Goal: Find specific page/section: Find specific page/section

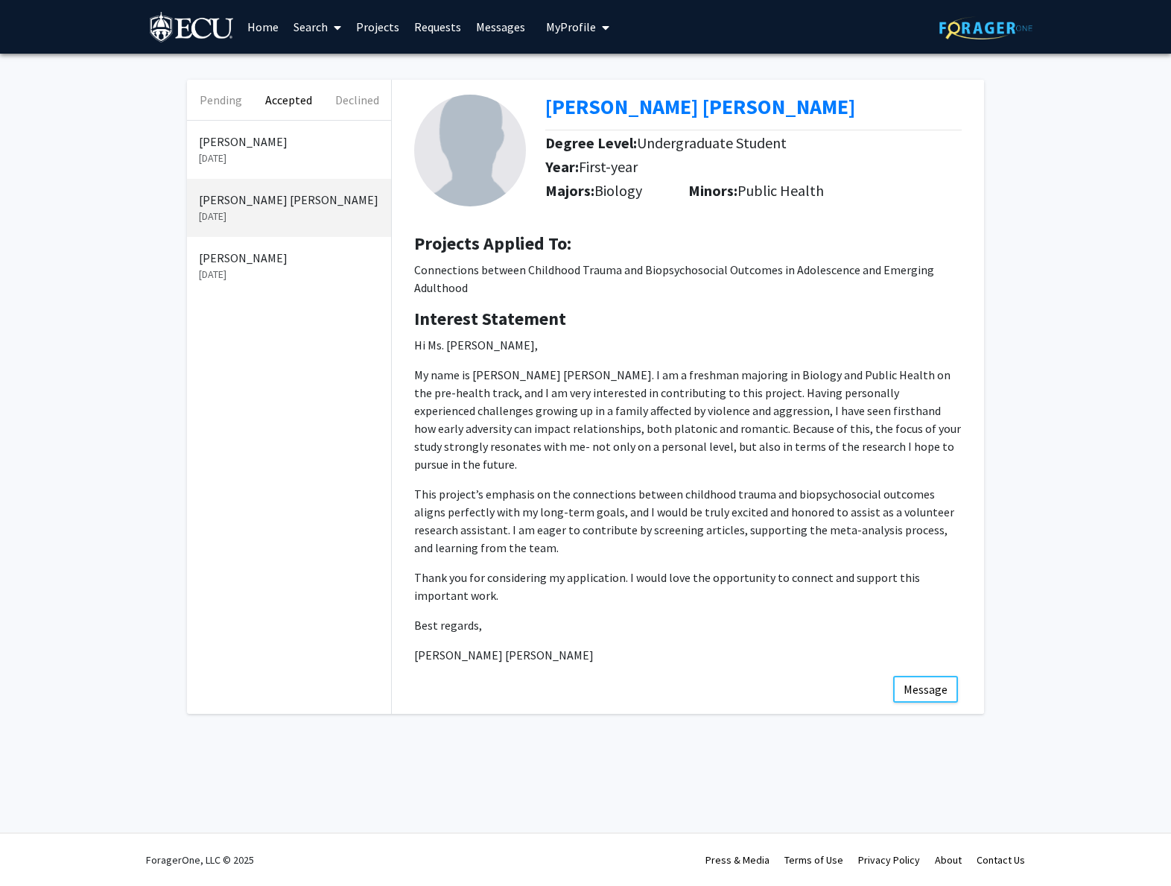
click at [565, 27] on span "My Profile" at bounding box center [571, 26] width 50 height 15
click at [619, 80] on span "View Profile" at bounding box center [639, 85] width 90 height 16
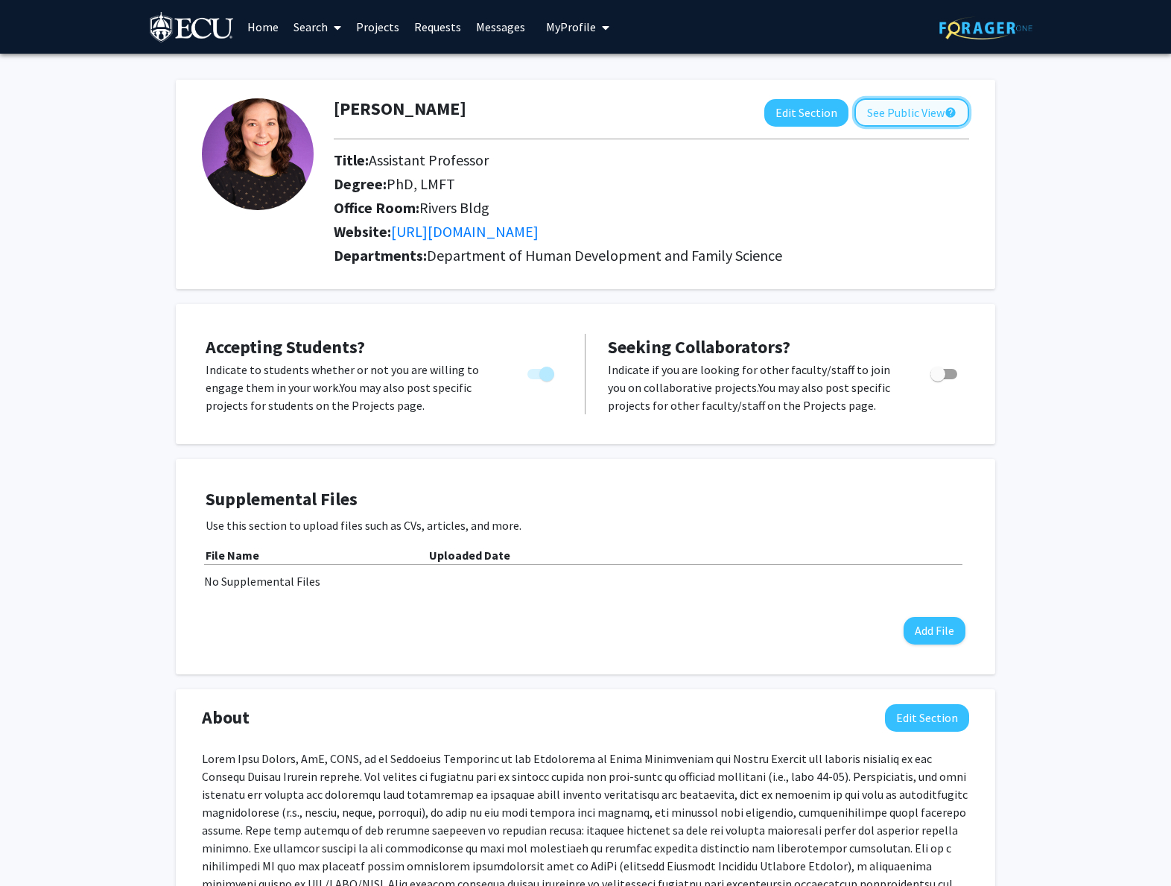
click at [907, 113] on button "See Public View help" at bounding box center [911, 112] width 115 height 28
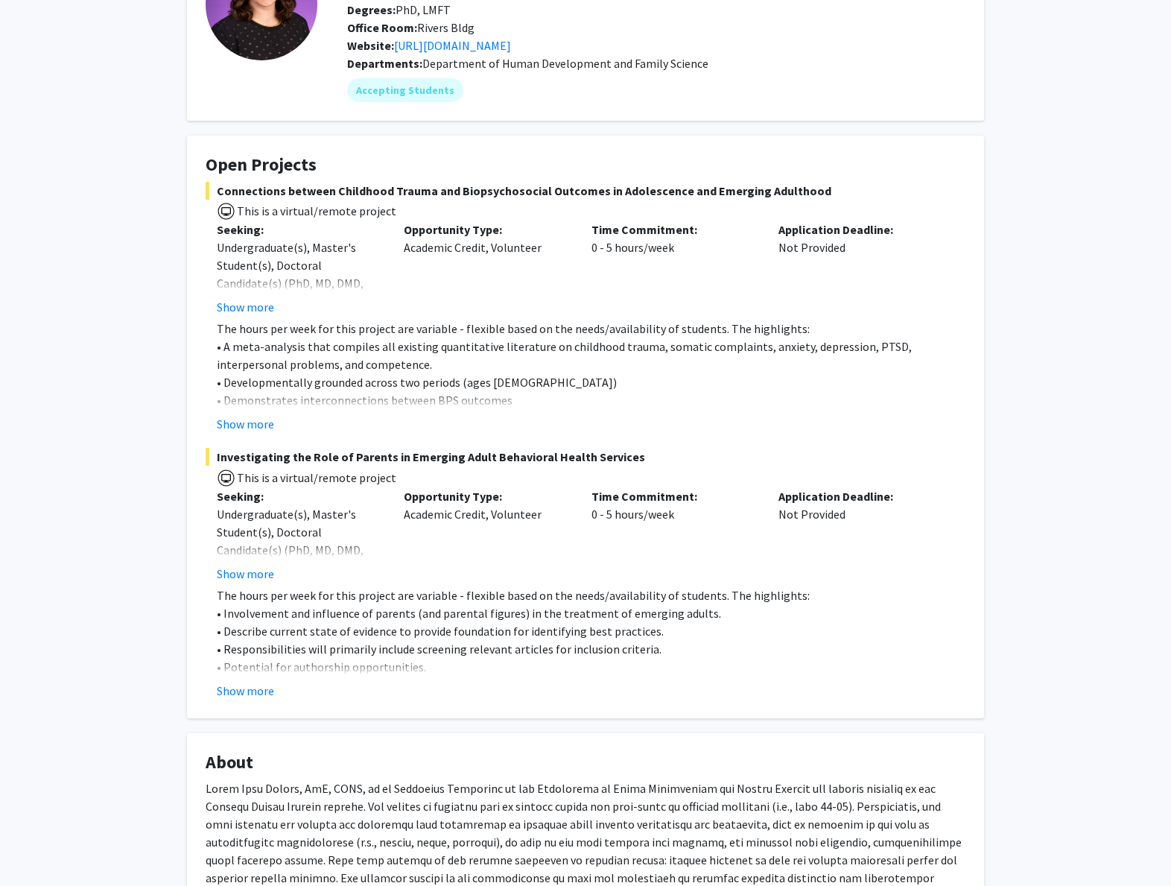
scroll to position [139, 0]
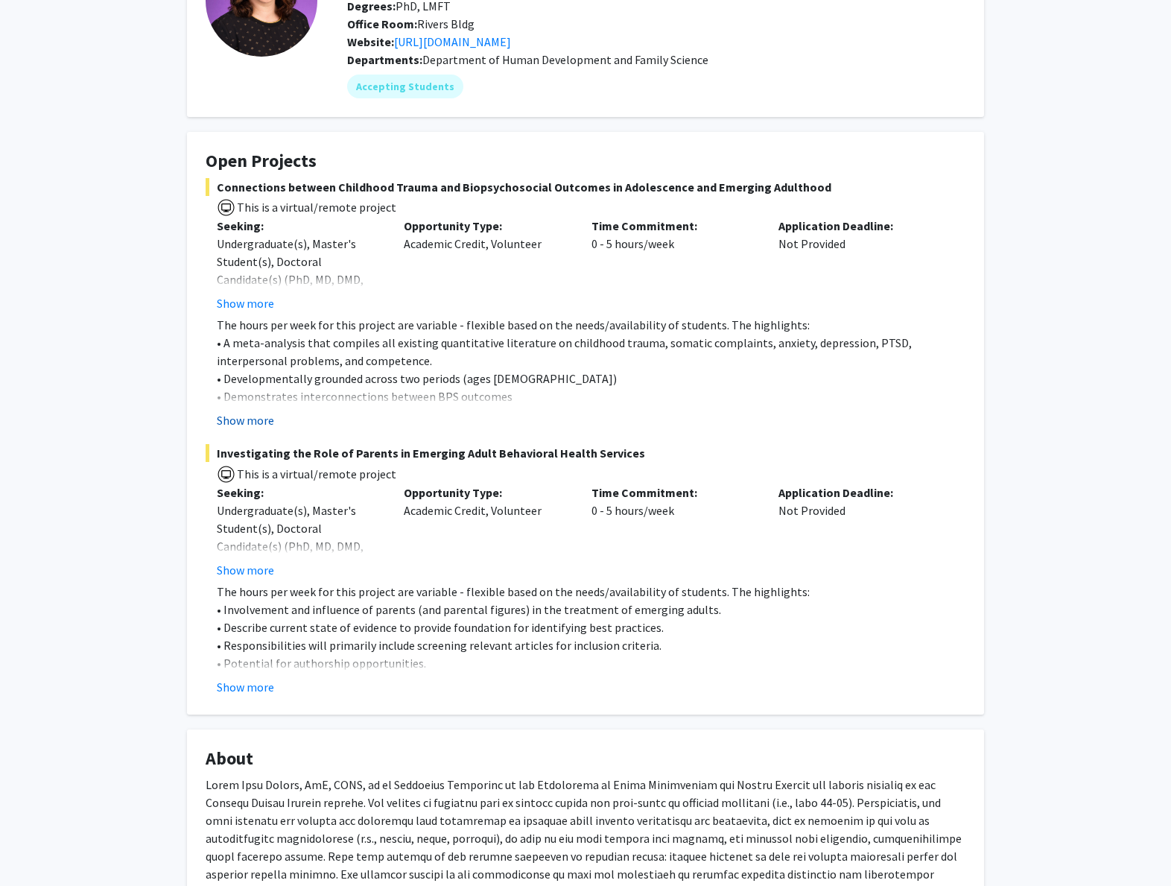
click at [255, 427] on button "Show more" at bounding box center [245, 420] width 57 height 18
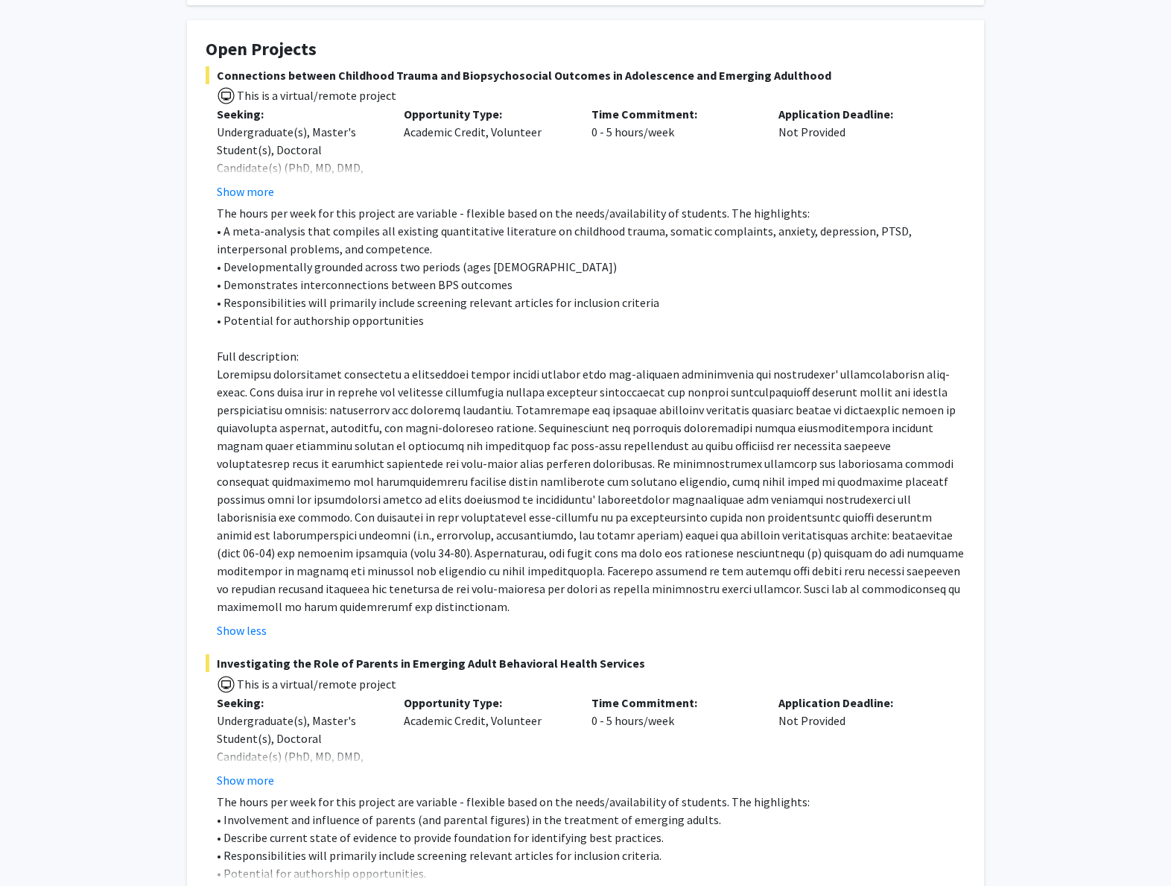
scroll to position [275, 0]
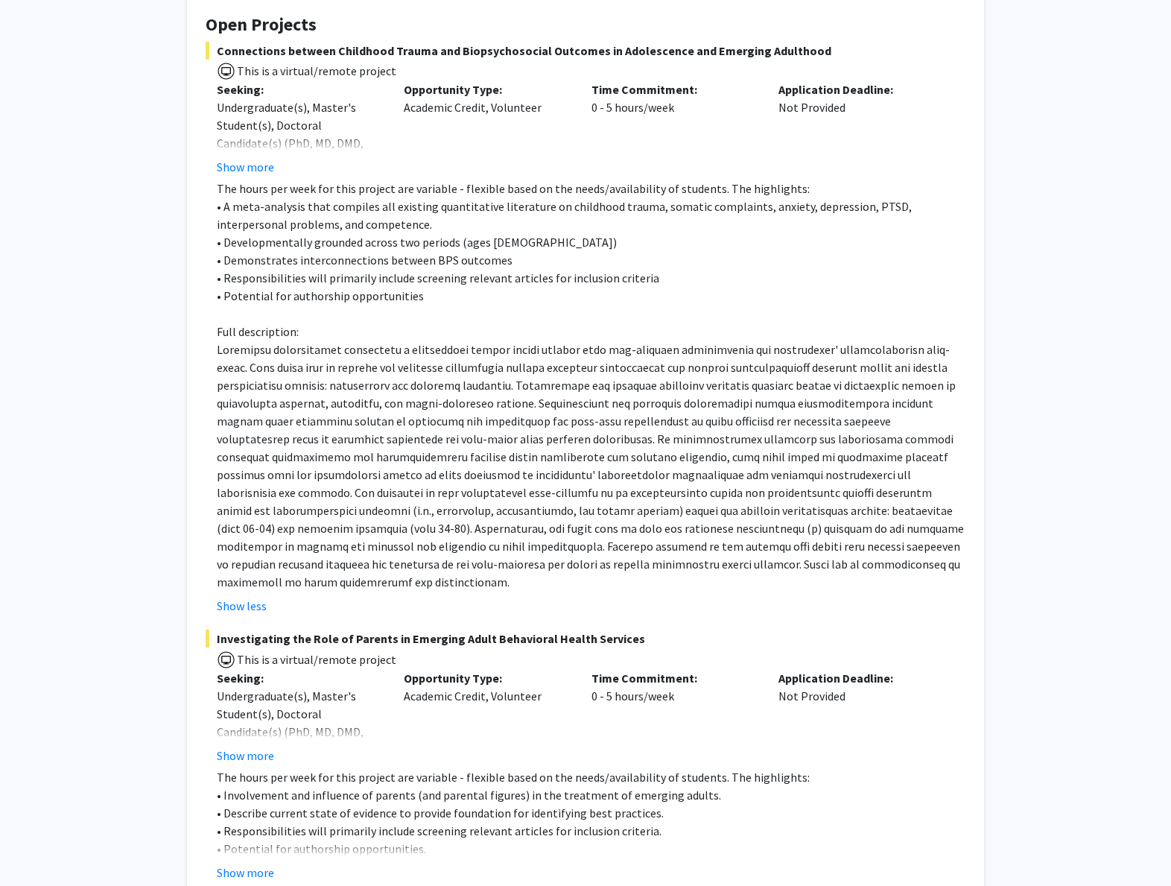
click at [648, 387] on span at bounding box center [590, 465] width 747 height 247
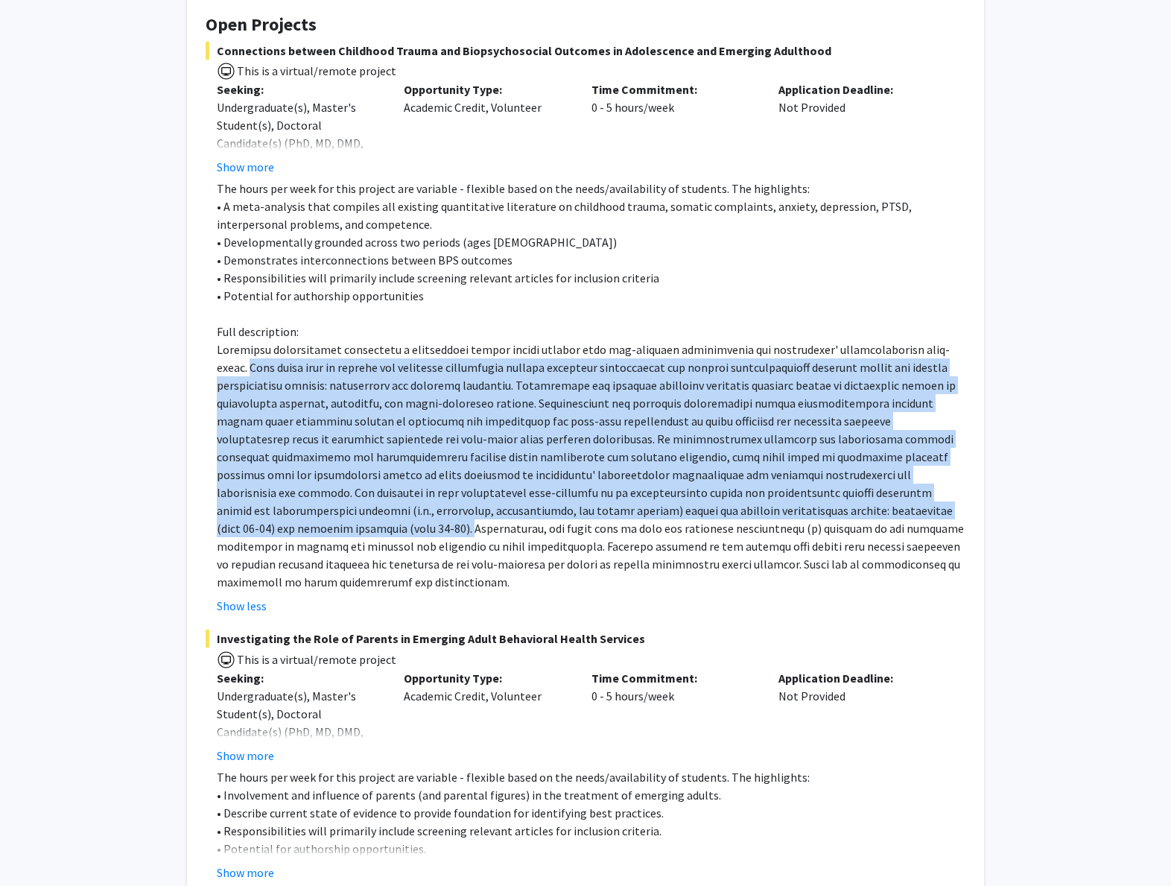
drag, startPoint x: 936, startPoint y: 349, endPoint x: 840, endPoint y: 513, distance: 190.0
click at [840, 513] on span at bounding box center [590, 465] width 747 height 247
copy span "This study aims to explore the intricate connections between childhood maltreat…"
